Goal: Find specific page/section: Find specific page/section

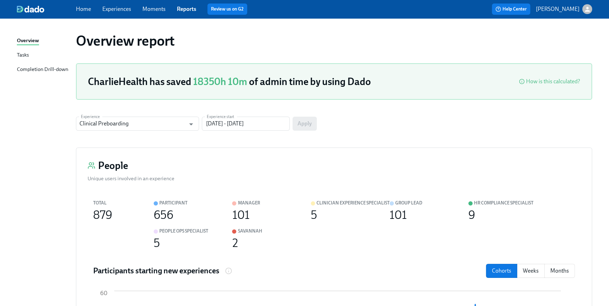
click at [86, 9] on link "Home" at bounding box center [83, 9] width 15 height 7
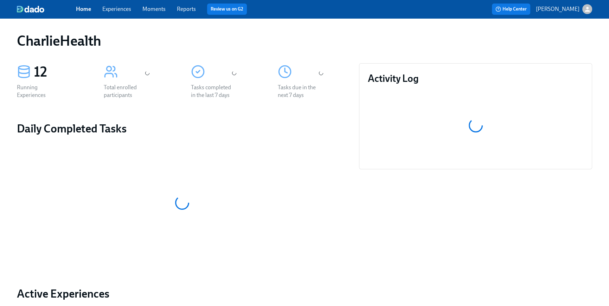
scroll to position [294, 0]
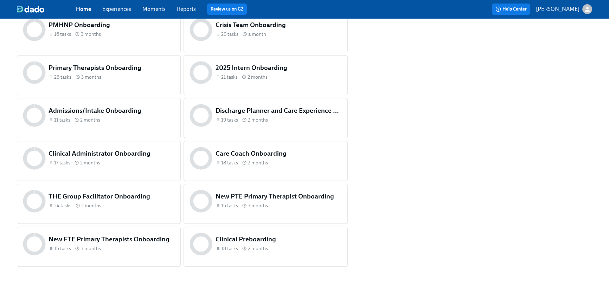
click at [143, 206] on div "24 tasks 2 months" at bounding box center [111, 205] width 126 height 7
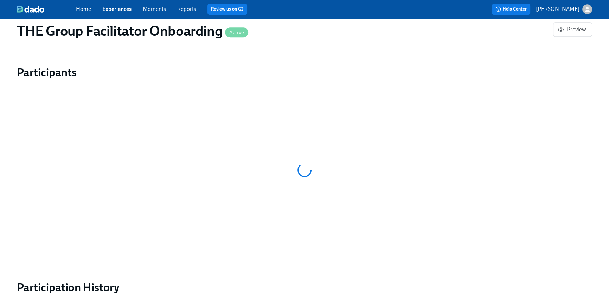
scroll to position [614, 0]
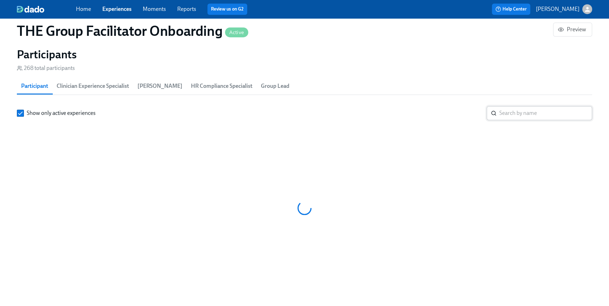
click at [542, 106] on input "search" at bounding box center [545, 113] width 93 height 14
click at [538, 106] on input "search" at bounding box center [545, 113] width 93 height 14
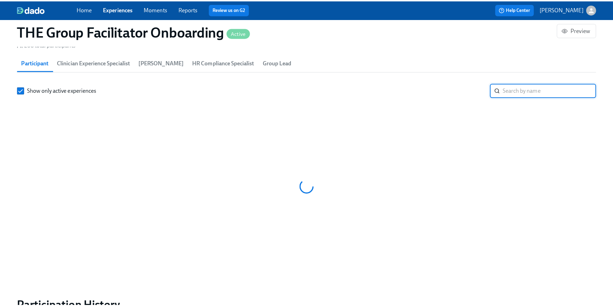
scroll to position [0, 9215]
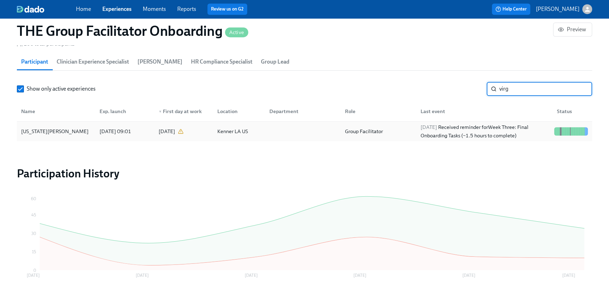
type input "virg"
click at [406, 138] on div "Group Facilitator" at bounding box center [377, 131] width 76 height 14
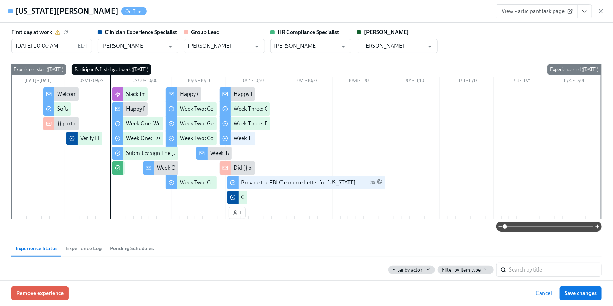
click at [590, 7] on button "View task page" at bounding box center [584, 11] width 15 height 14
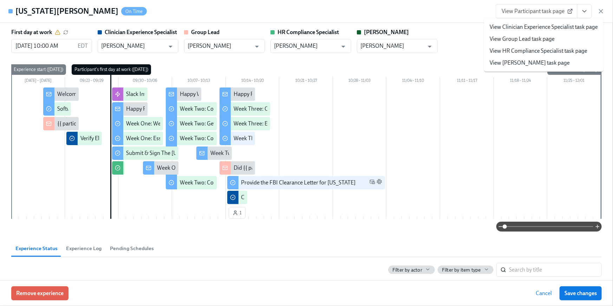
click at [562, 48] on link "View HR Compliance Specialist task page" at bounding box center [539, 51] width 98 height 8
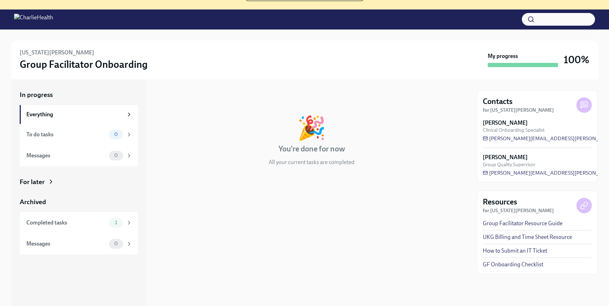
scroll to position [79, 0]
